Goal: Check status: Check status

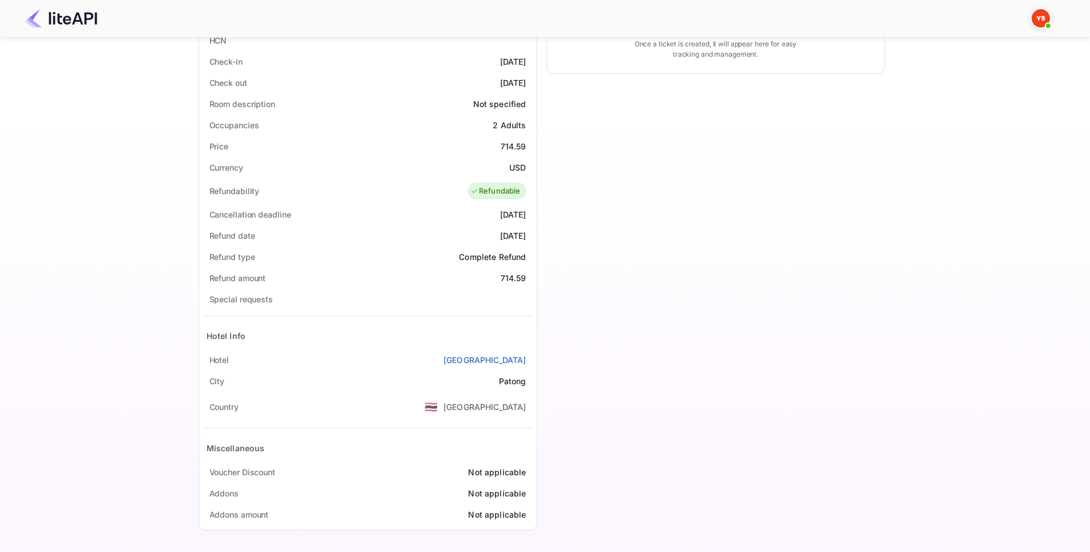
click at [92, 216] on div "Ticket Affiliate URL [URL][DOMAIN_NAME] Business partner name Nuitee Travel Cus…" at bounding box center [542, 150] width 1056 height 775
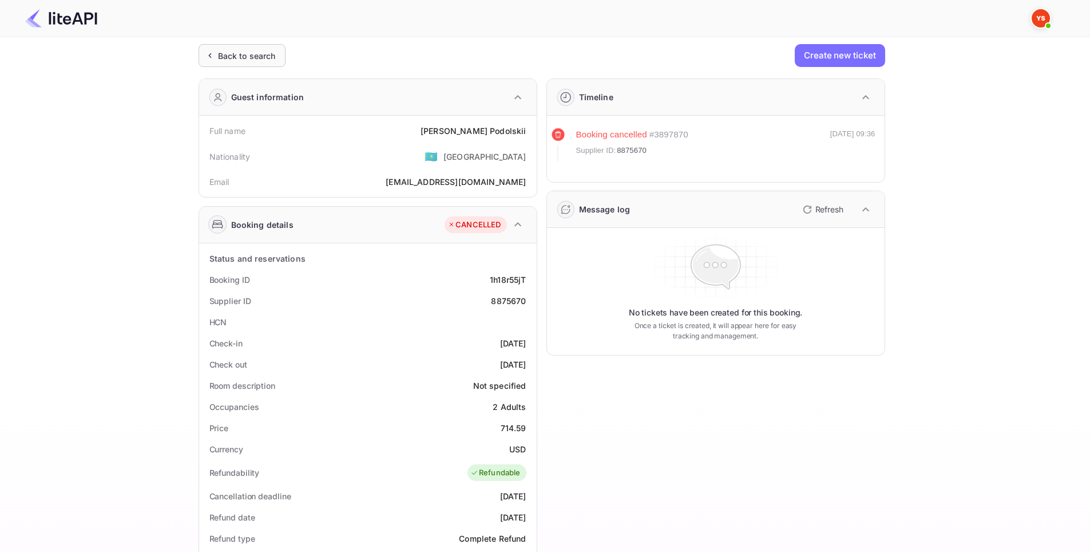
click at [206, 54] on icon at bounding box center [210, 55] width 12 height 11
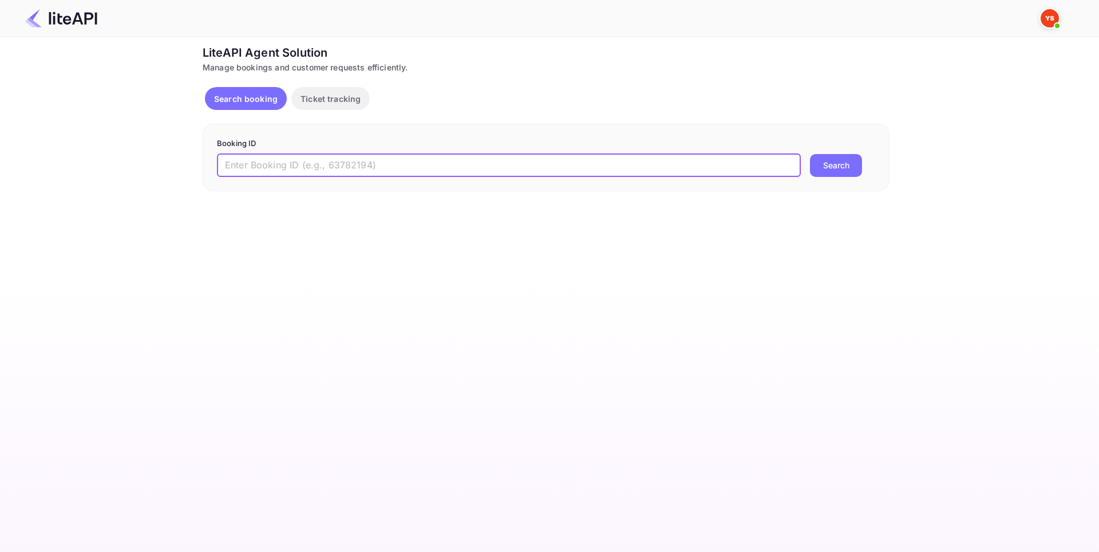
paste input "8860202"
type input "8860202"
click at [849, 165] on button "Search" at bounding box center [836, 165] width 52 height 23
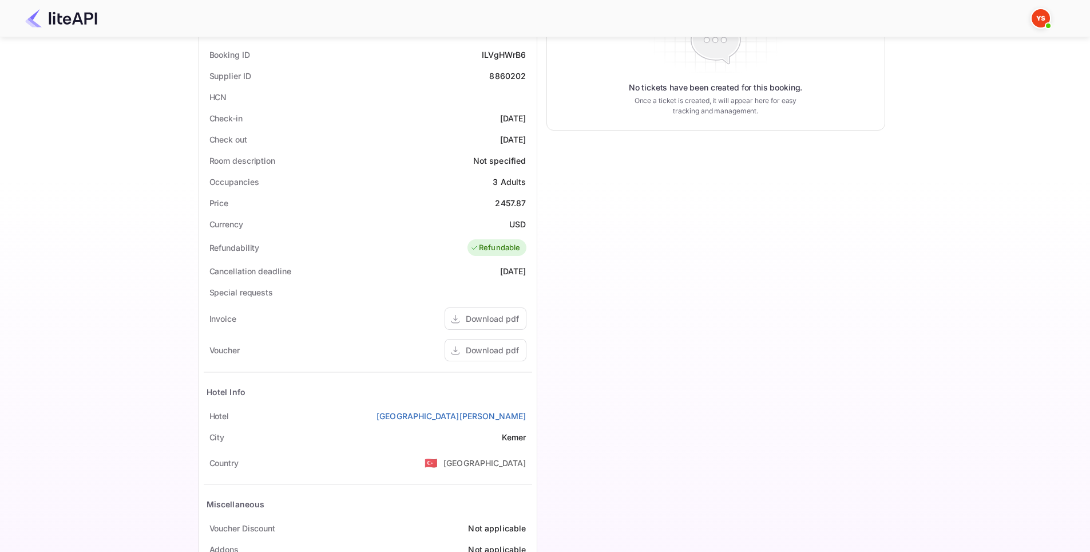
scroll to position [281, 0]
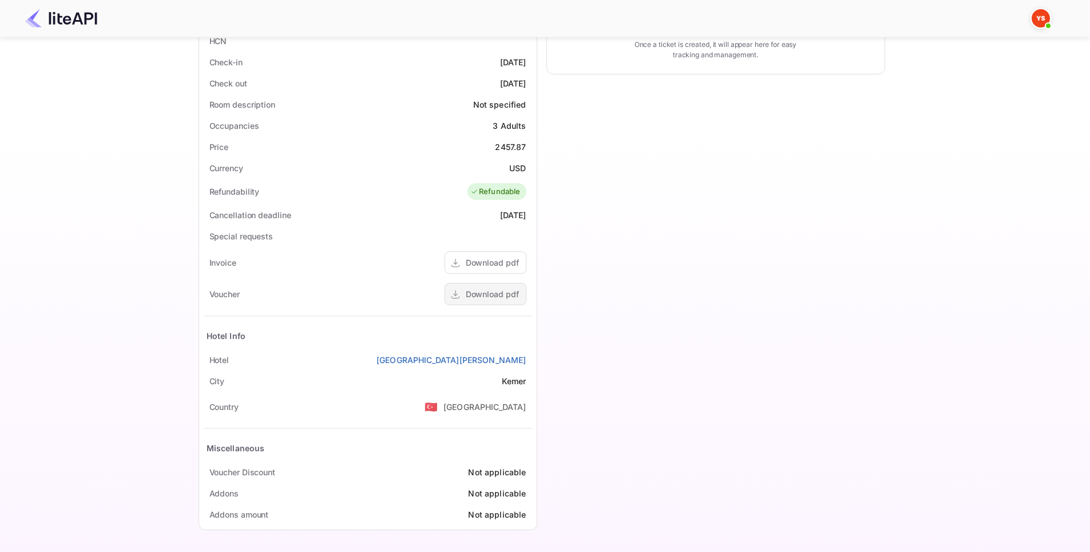
click at [505, 292] on div "Download pdf" at bounding box center [492, 294] width 53 height 12
drag, startPoint x: 532, startPoint y: 363, endPoint x: 455, endPoint y: 361, distance: 77.3
click at [455, 361] on div "Status and reservations Booking ID ILVgHWrB6 Supplier ID 8860202 HCN Check-in […" at bounding box center [368, 245] width 338 height 567
copy link "[GEOGRAPHIC_DATA][PERSON_NAME]"
drag, startPoint x: 594, startPoint y: 319, endPoint x: 589, endPoint y: 319, distance: 5.8
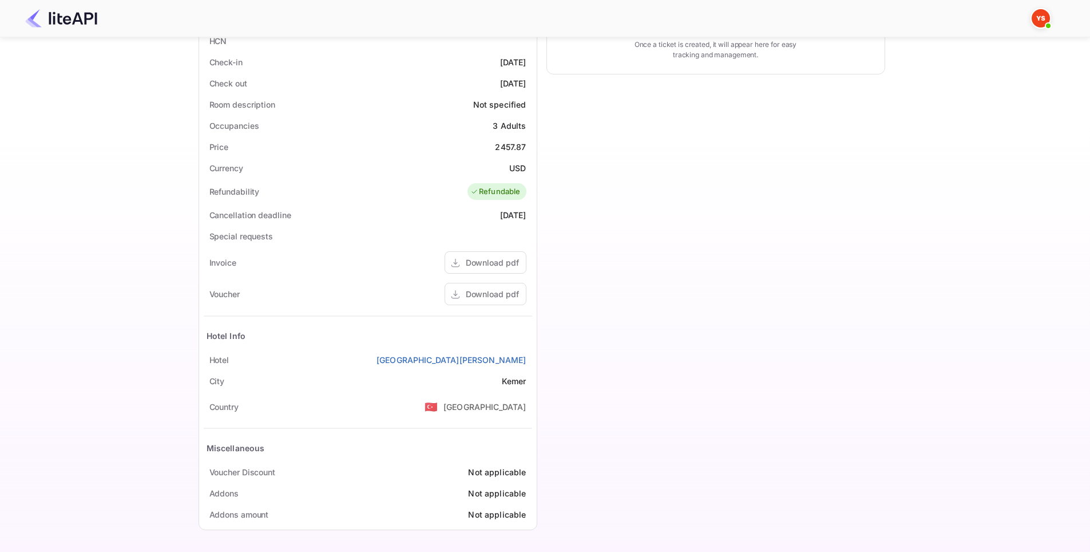
click at [592, 319] on div "Timeline Booking confirmed # 3894776 Supplier ID: 8860202 [DATE] 13:10 Message …" at bounding box center [711, 163] width 348 height 750
click at [514, 291] on div "Download pdf" at bounding box center [492, 294] width 53 height 12
